Goal: Ask a question

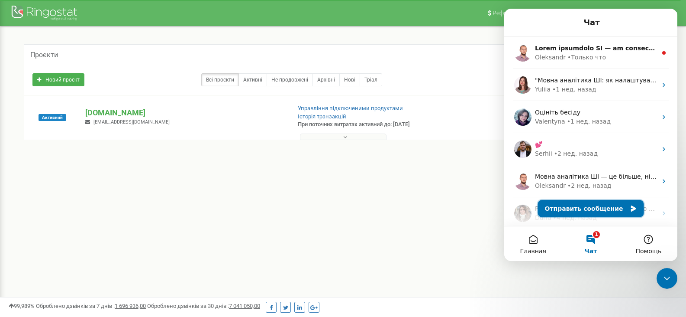
click at [595, 207] on button "Отправить сообщение" at bounding box center [591, 208] width 106 height 17
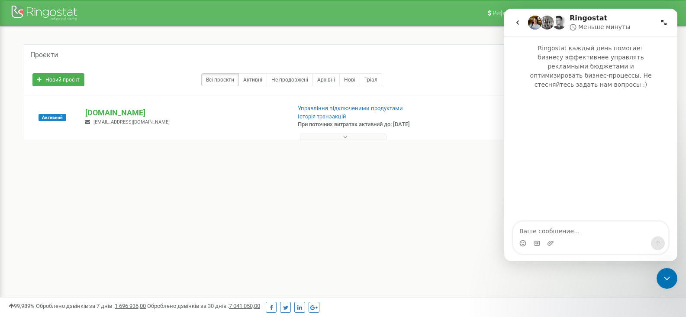
type textarea "L"
click at [521, 229] on textarea "[PERSON_NAME] - 48579775486" at bounding box center [591, 228] width 155 height 15
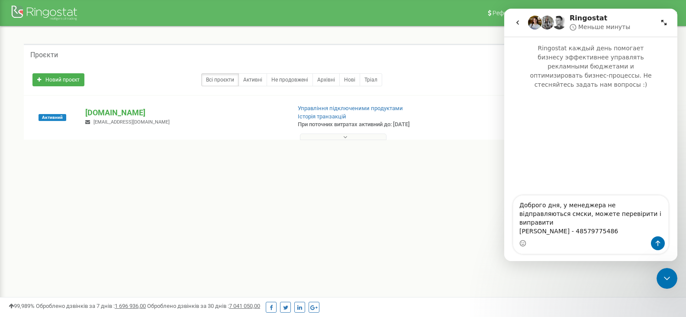
type textarea "Доброго дня, у менеджера не відправляються смски, можете перевірити і виправити…"
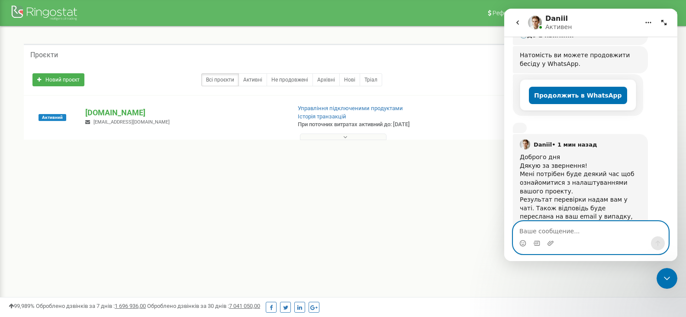
scroll to position [189, 0]
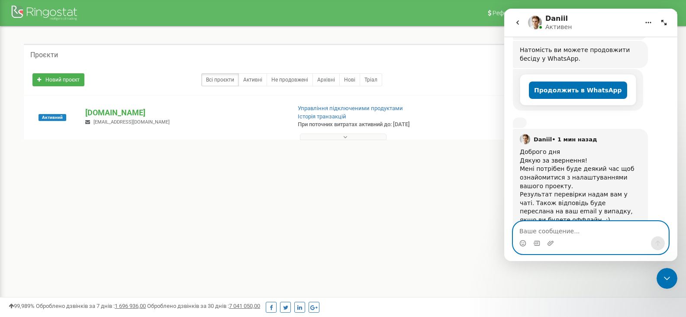
click at [585, 235] on textarea "Ваше сообщение..." at bounding box center [591, 228] width 155 height 15
type textarea "l"
type textarea "дякую"
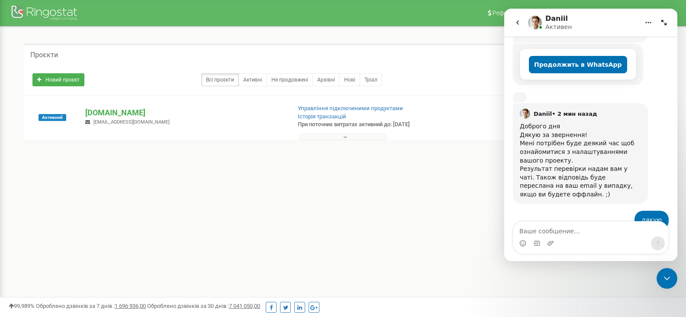
drag, startPoint x: 333, startPoint y: 186, endPoint x: 333, endPoint y: 191, distance: 4.4
click at [333, 186] on div "Проєкти Новий проєкт Всі проєкти Активні Не продовжені Архівні [GEOGRAPHIC_DATA…" at bounding box center [342, 107] width 673 height 162
